Goal: Task Accomplishment & Management: Use online tool/utility

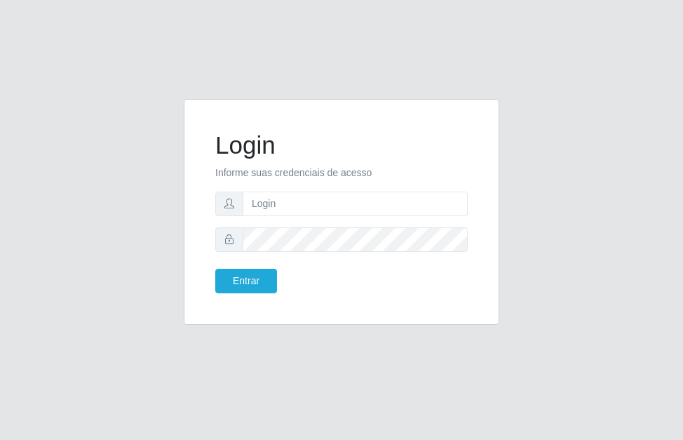
click at [365, 217] on form "Login Informe suas credenciais de acesso Entrar" at bounding box center [341, 211] width 252 height 163
click at [339, 180] on form "Login Informe suas credenciais de acesso Entrar" at bounding box center [341, 211] width 252 height 163
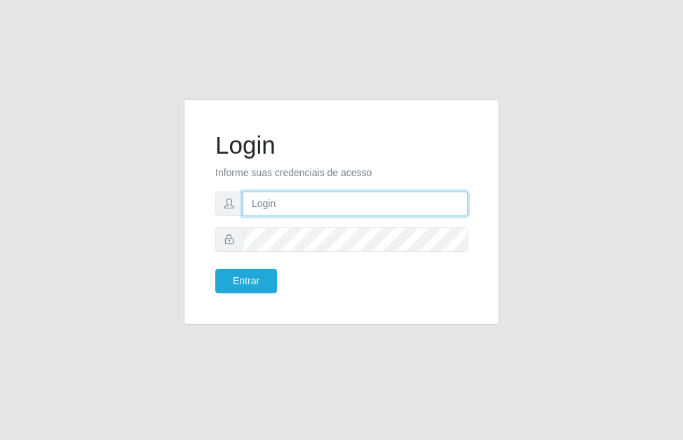
click at [313, 212] on input "text" at bounding box center [355, 203] width 225 height 25
type input "[PERSON_NAME]"
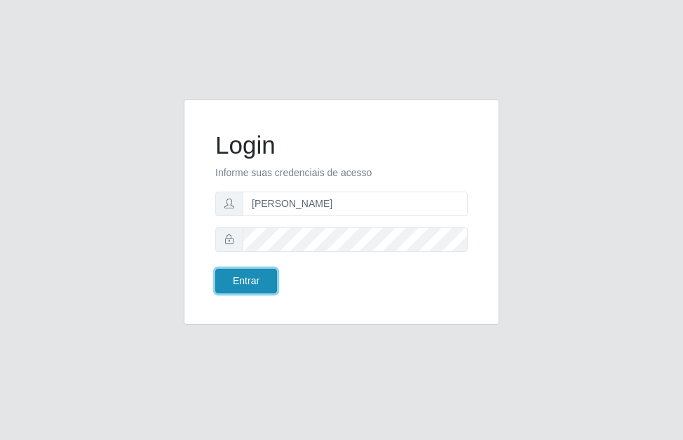
click at [258, 287] on button "Entrar" at bounding box center [246, 281] width 62 height 25
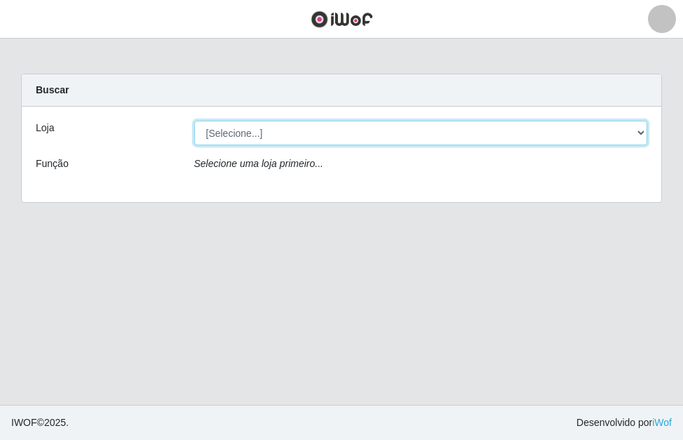
click at [641, 132] on select "[Selecione...] Divino Fogão" at bounding box center [421, 133] width 454 height 25
select select "499"
click at [194, 121] on select "[Selecione...] Divino Fogão" at bounding box center [421, 133] width 454 height 25
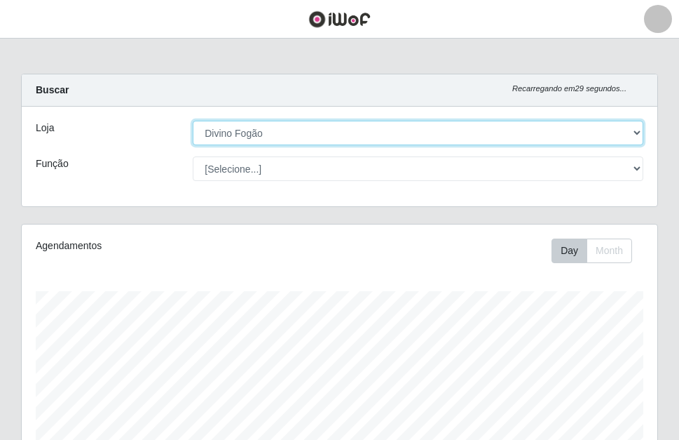
scroll to position [291, 636]
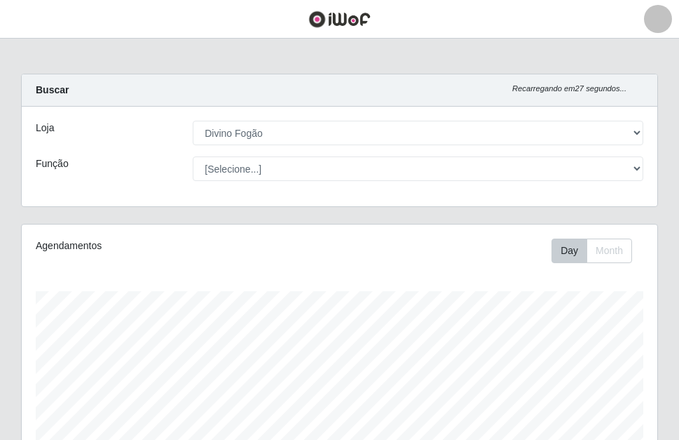
drag, startPoint x: 669, startPoint y: 163, endPoint x: 708, endPoint y: 182, distance: 43.3
click at [679, 182] on html "Perfil Alterar Senha Sair Dashboard Configurações Gerais Lojas Sair Carregando.…" at bounding box center [339, 428] width 679 height 857
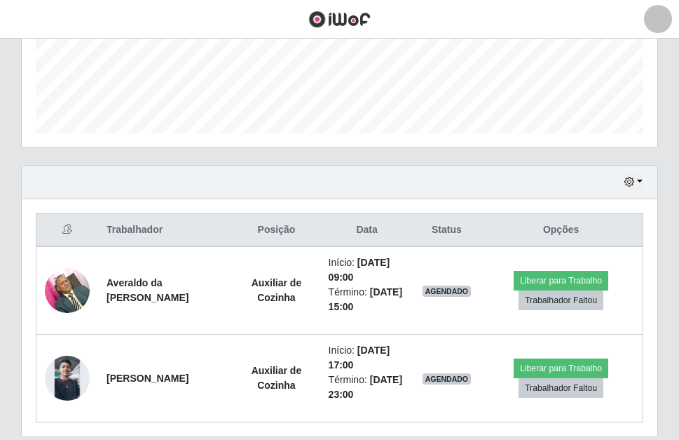
scroll to position [376, 0]
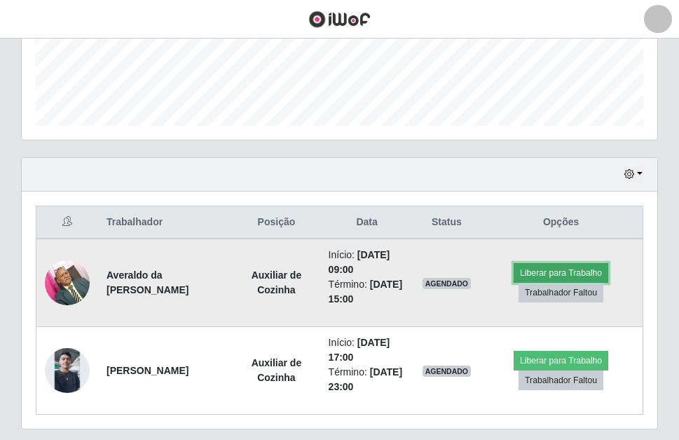
click at [577, 269] on button "Liberar para Trabalho" at bounding box center [561, 273] width 95 height 20
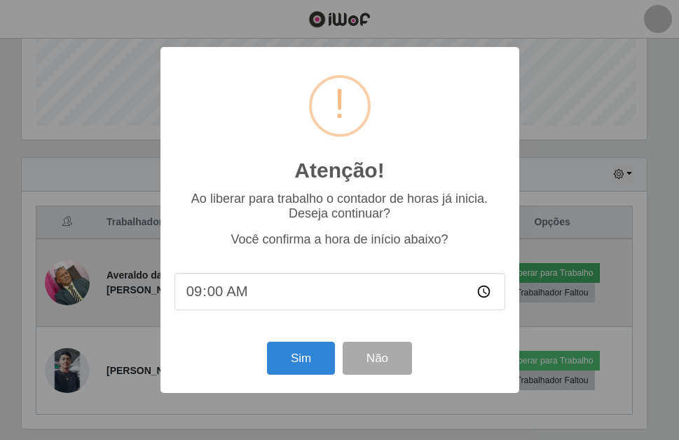
scroll to position [291, 629]
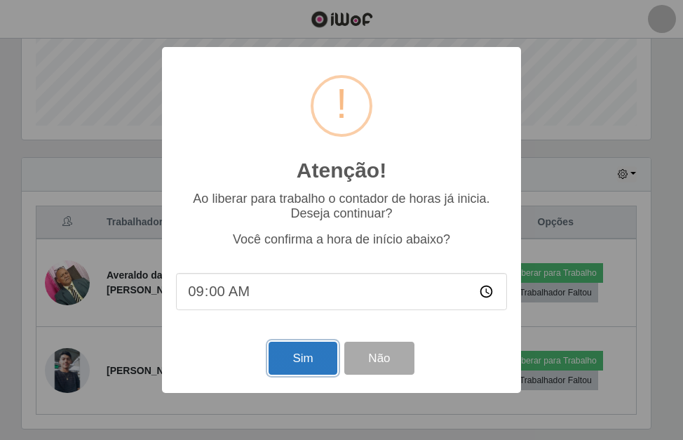
click at [299, 372] on button "Sim" at bounding box center [303, 357] width 68 height 33
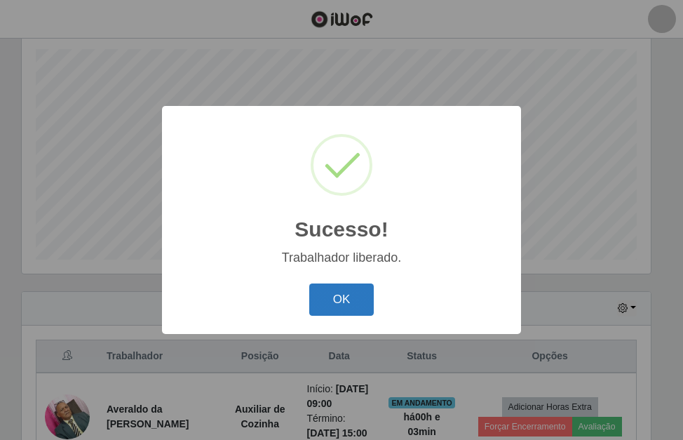
click at [320, 313] on button "OK" at bounding box center [341, 299] width 65 height 33
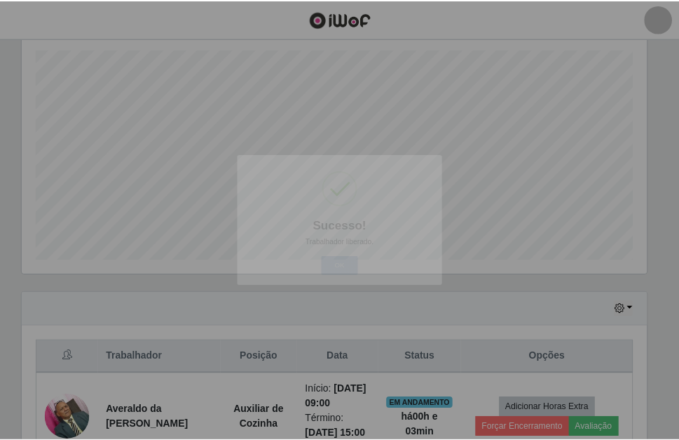
scroll to position [291, 636]
